Goal: Book appointment/travel/reservation

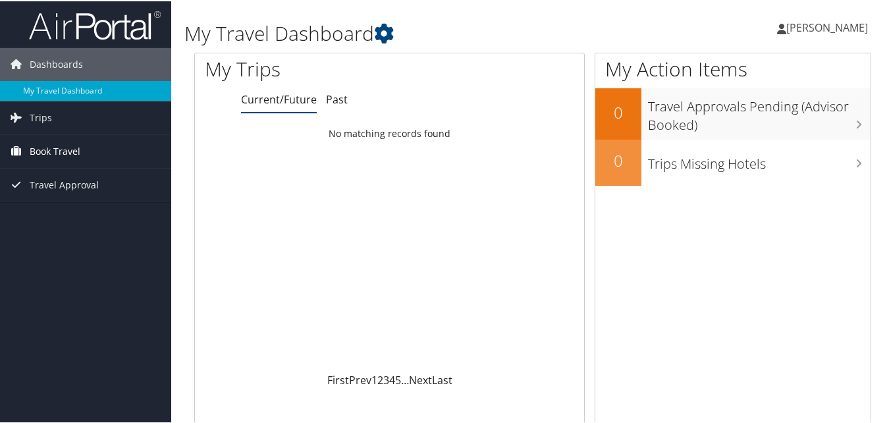
click at [49, 145] on span "Book Travel" at bounding box center [55, 150] width 51 height 33
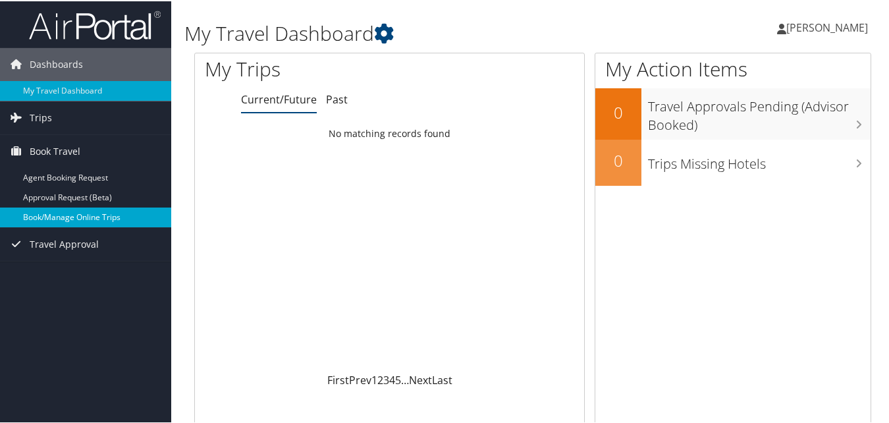
click at [65, 211] on link "Book/Manage Online Trips" at bounding box center [85, 216] width 171 height 20
click at [91, 208] on link "Book/Manage Online Trips" at bounding box center [85, 216] width 171 height 20
